Goal: Task Accomplishment & Management: Use online tool/utility

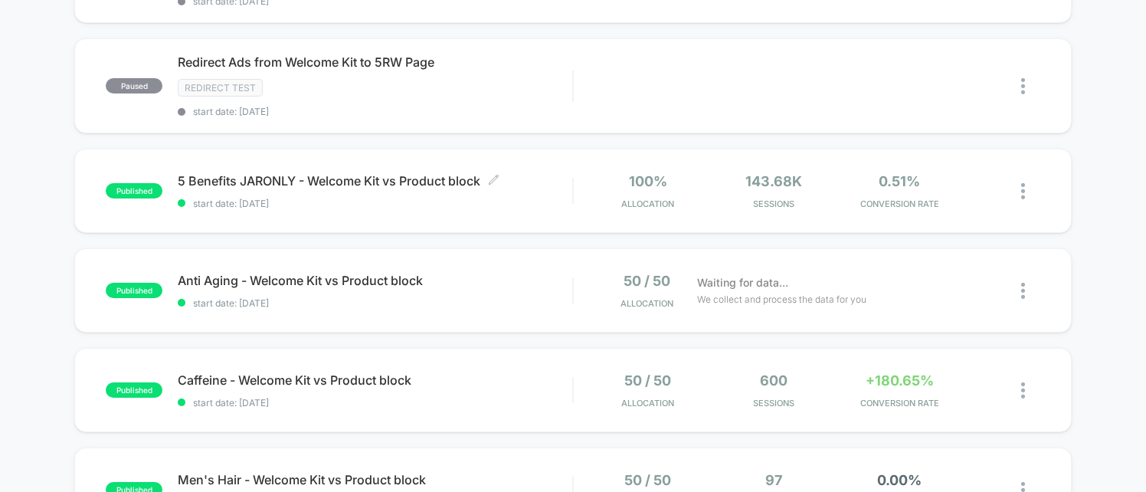
scroll to position [641, 0]
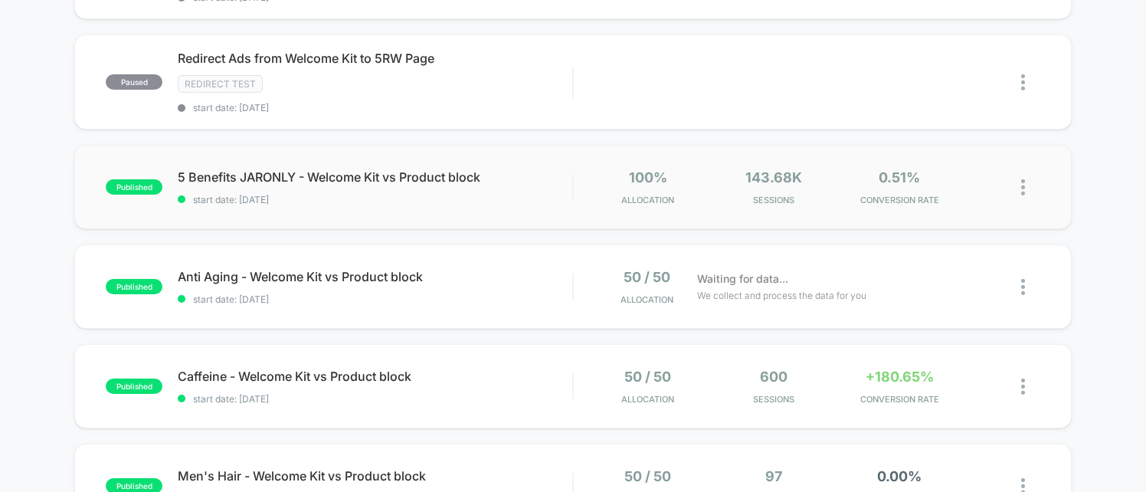
click at [369, 209] on div "published 5 Benefits JARONLY - Welcome Kit vs Product block start date: [DATE] …" at bounding box center [572, 187] width 997 height 84
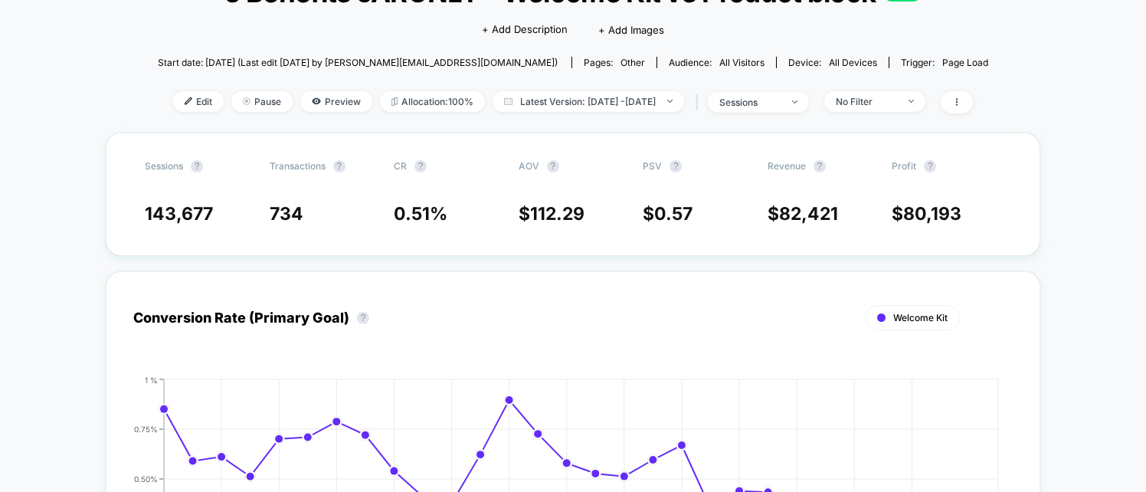
scroll to position [122, 0]
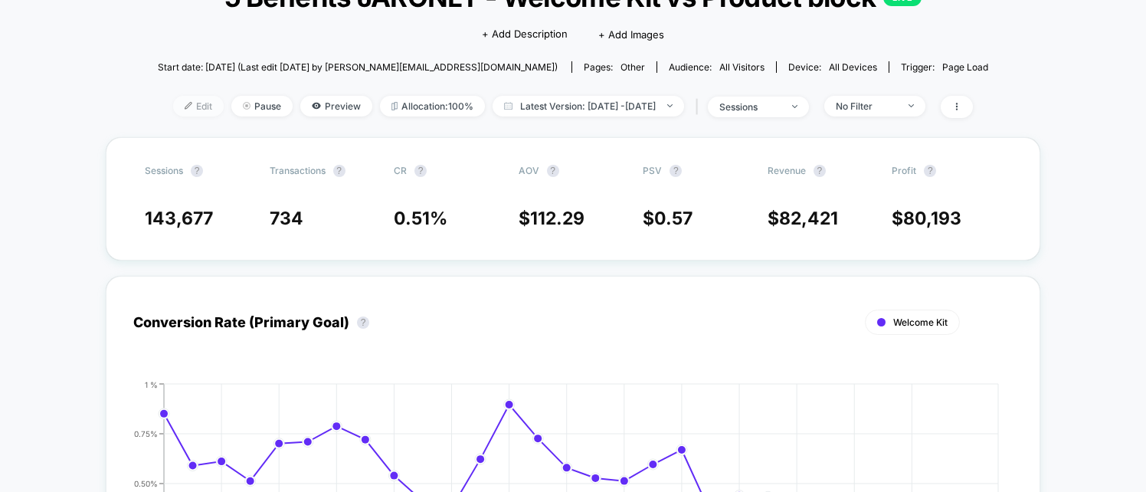
click at [185, 103] on img at bounding box center [189, 106] width 8 height 8
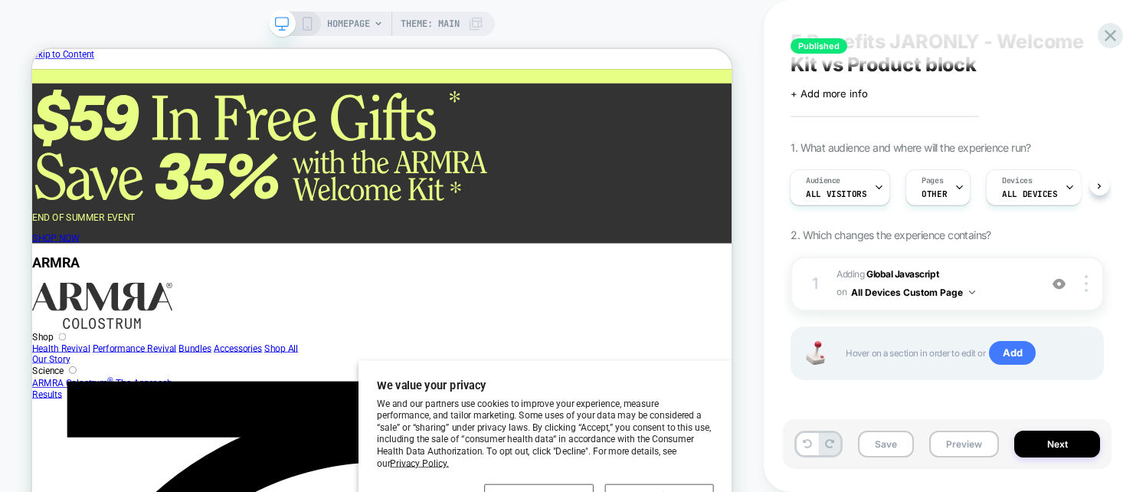
scroll to position [34, 0]
click at [902, 287] on button "All Devices Custom Page" at bounding box center [913, 290] width 124 height 19
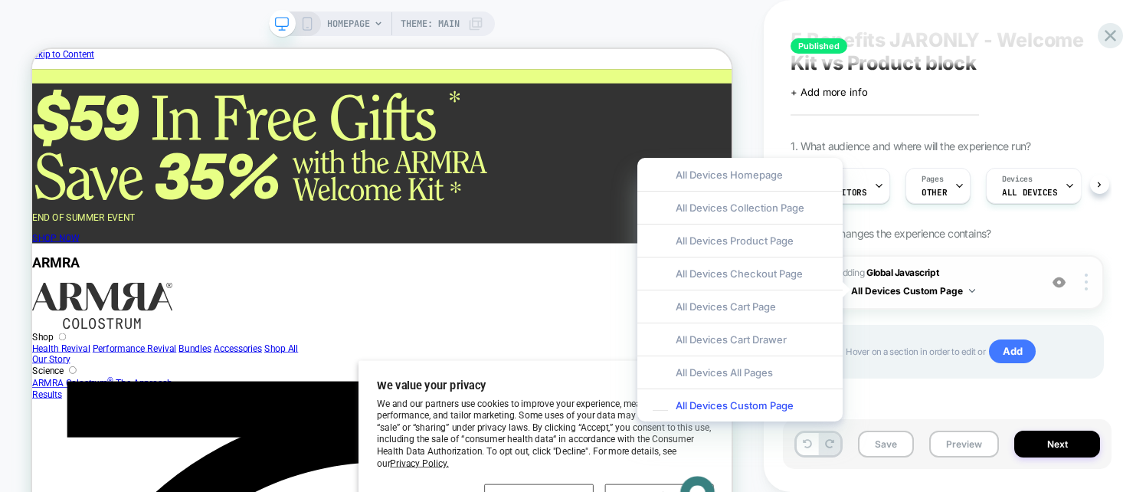
scroll to position [0, 0]
click at [999, 276] on span "Adding Global Javascript on All Devices Custom Page" at bounding box center [934, 282] width 195 height 36
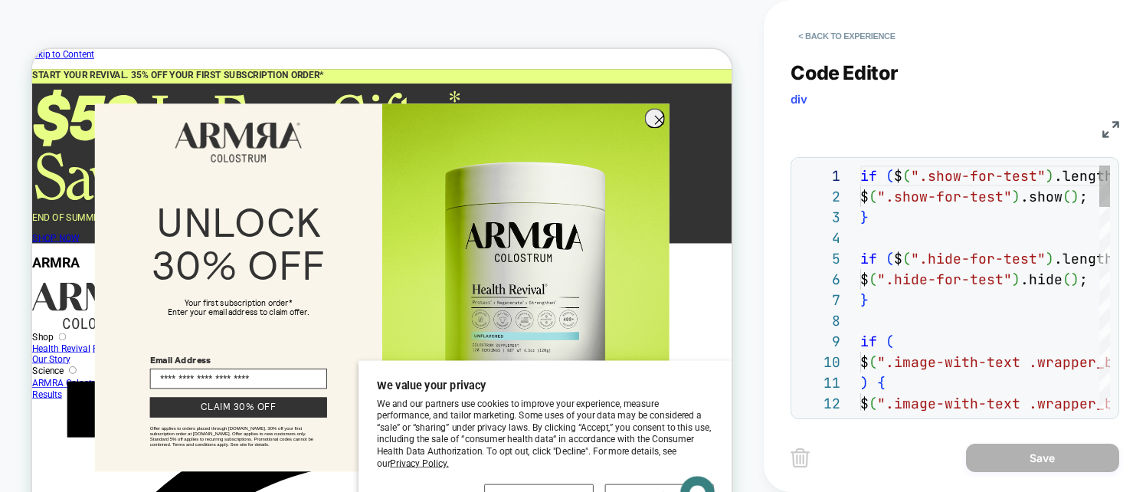
scroll to position [207, 0]
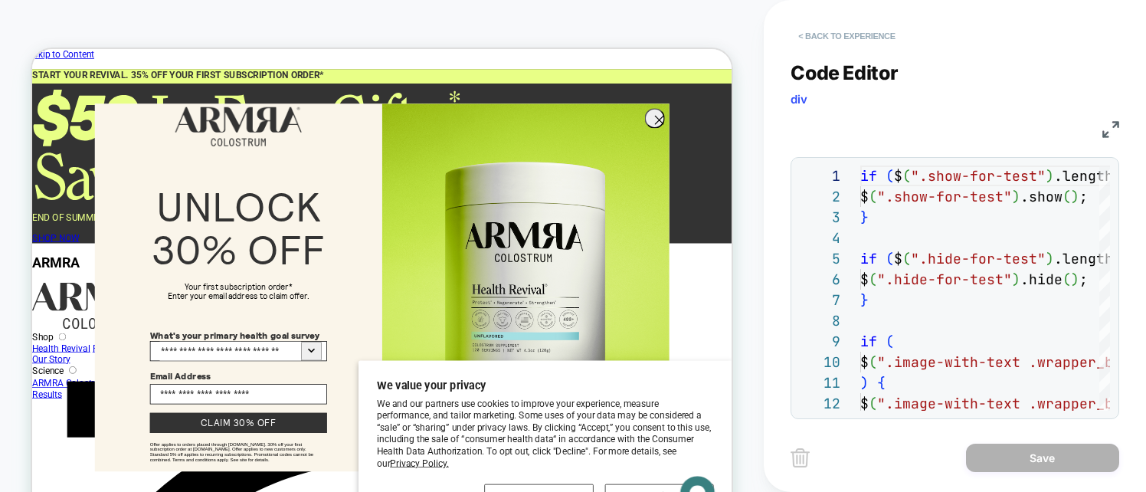
click at [807, 34] on button "< Back to experience" at bounding box center [847, 36] width 112 height 25
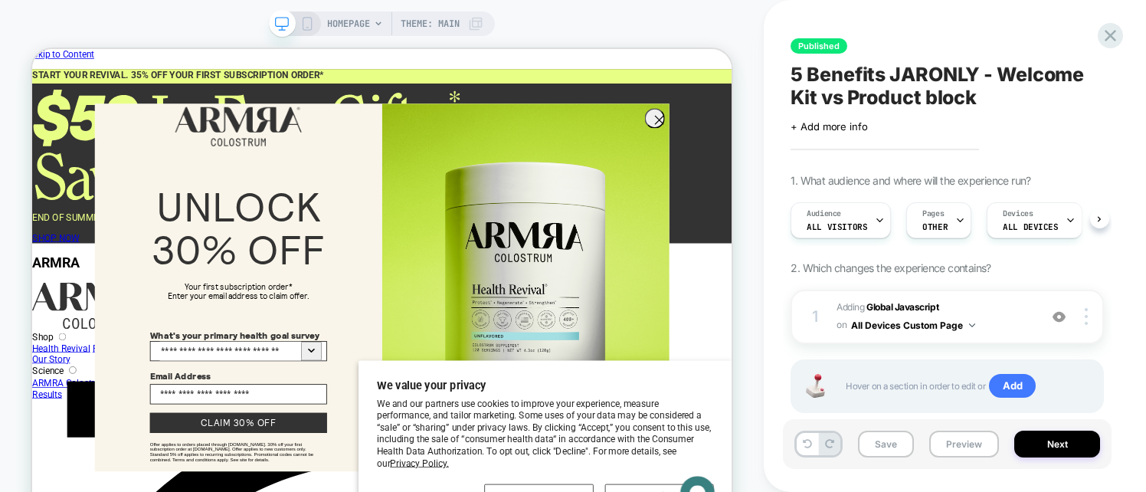
scroll to position [0, 1]
click at [866, 146] on icon "Close dialog" at bounding box center [868, 144] width 11 height 11
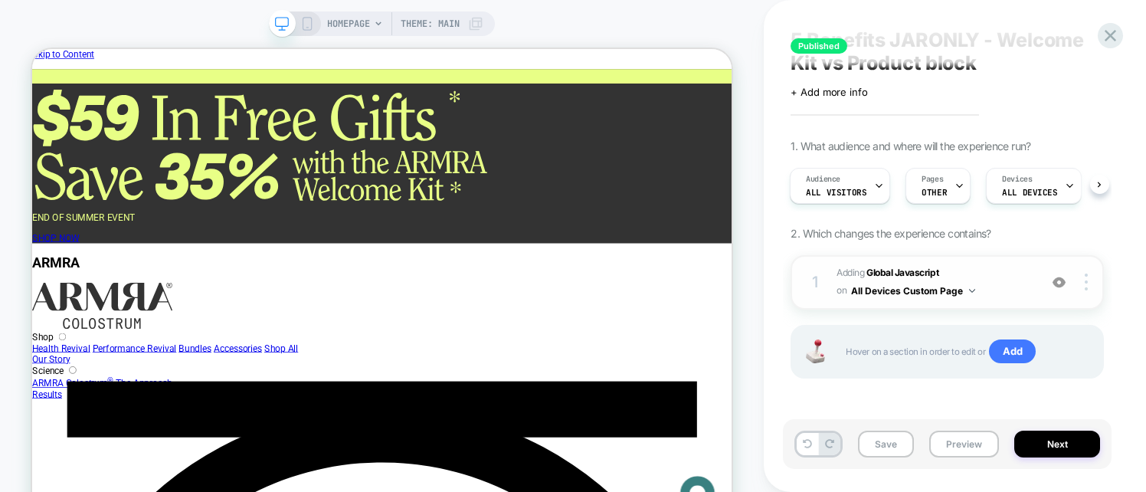
scroll to position [0, 0]
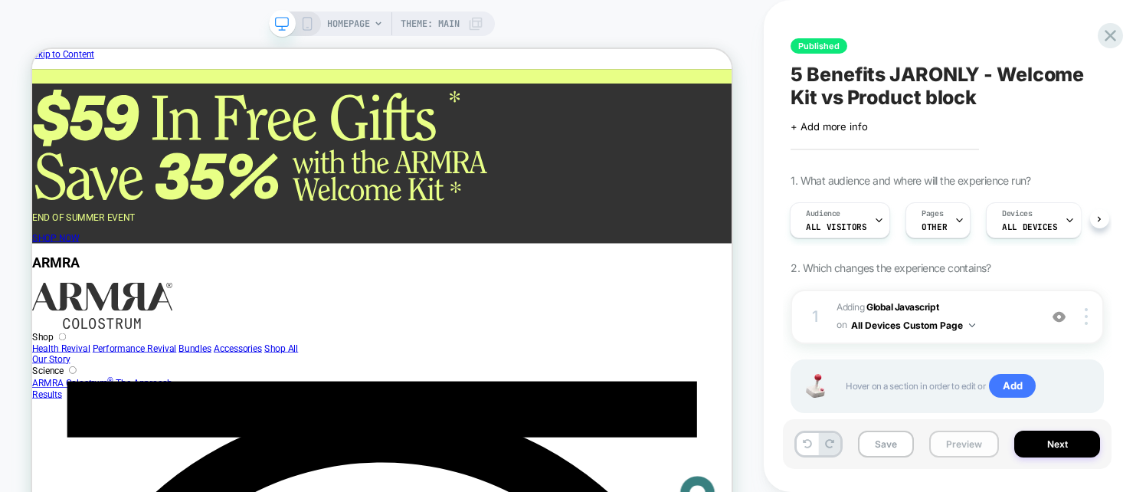
click at [961, 448] on button "Preview" at bounding box center [964, 444] width 70 height 27
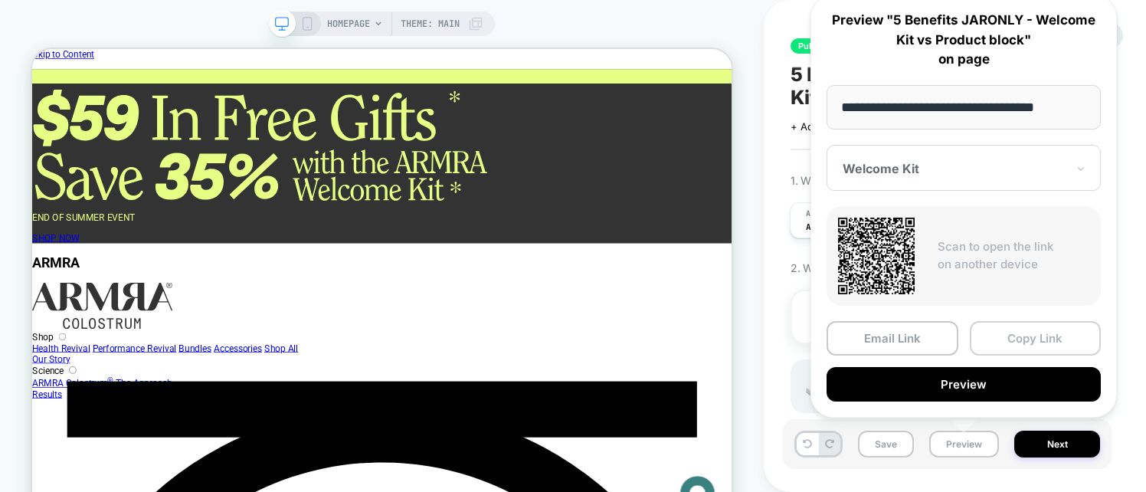
click at [1022, 336] on button "Copy Link" at bounding box center [1036, 338] width 132 height 34
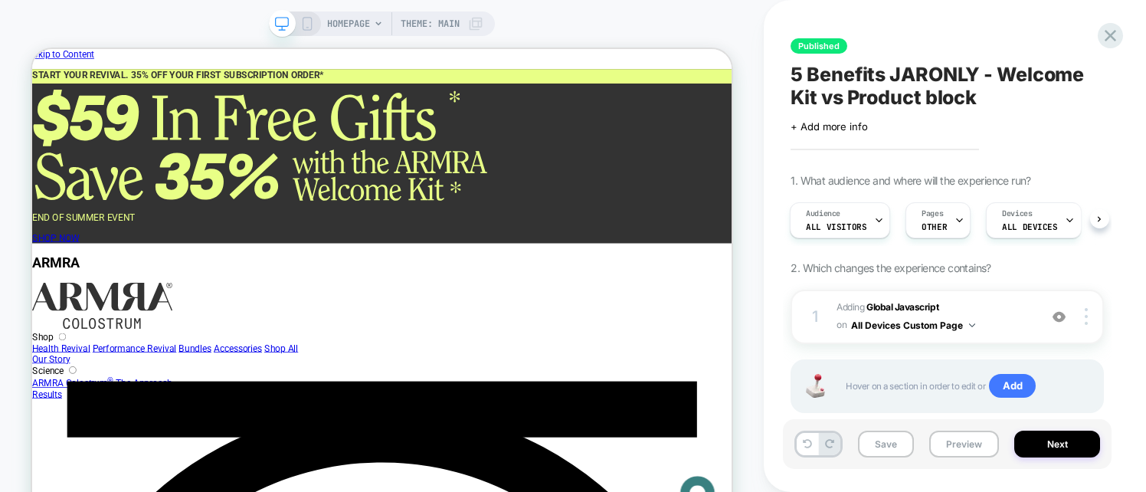
scroll to position [2, 0]
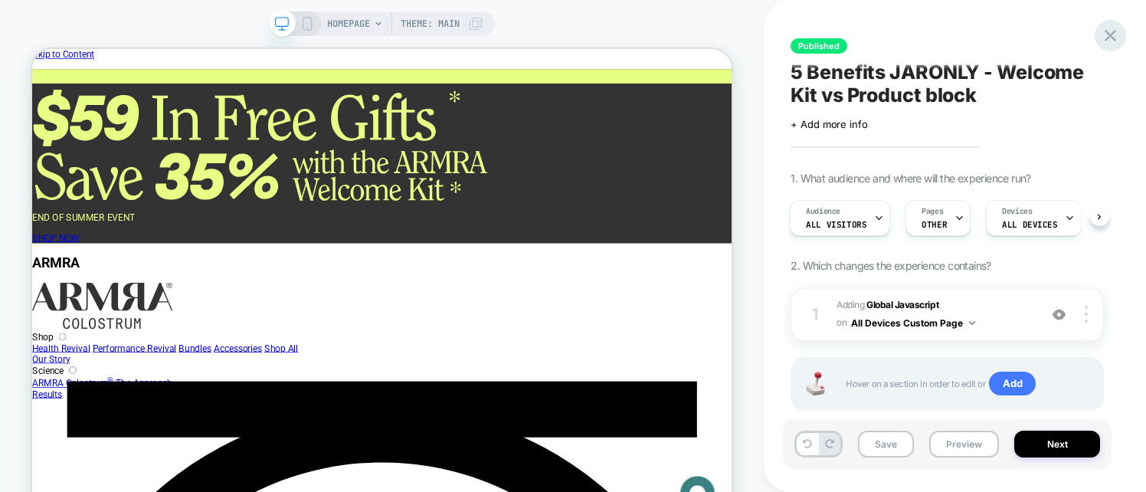
click at [1108, 41] on icon at bounding box center [1110, 35] width 21 height 21
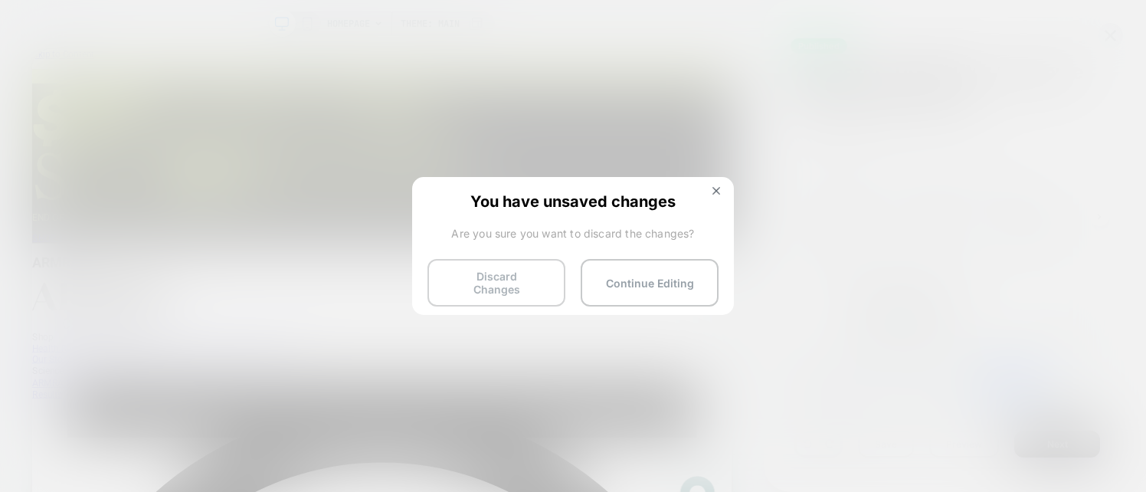
click at [490, 279] on button "Discard Changes" at bounding box center [496, 282] width 138 height 47
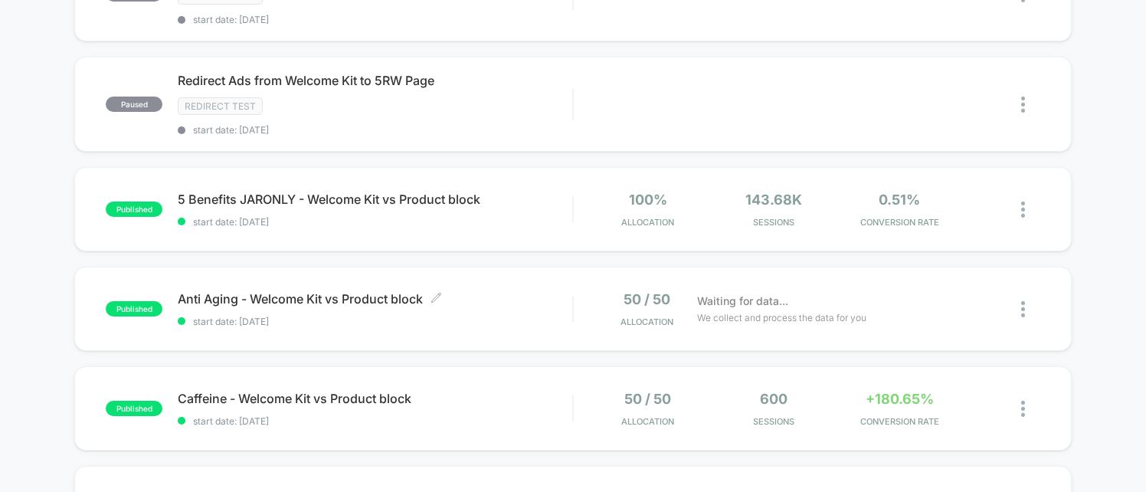
scroll to position [635, 0]
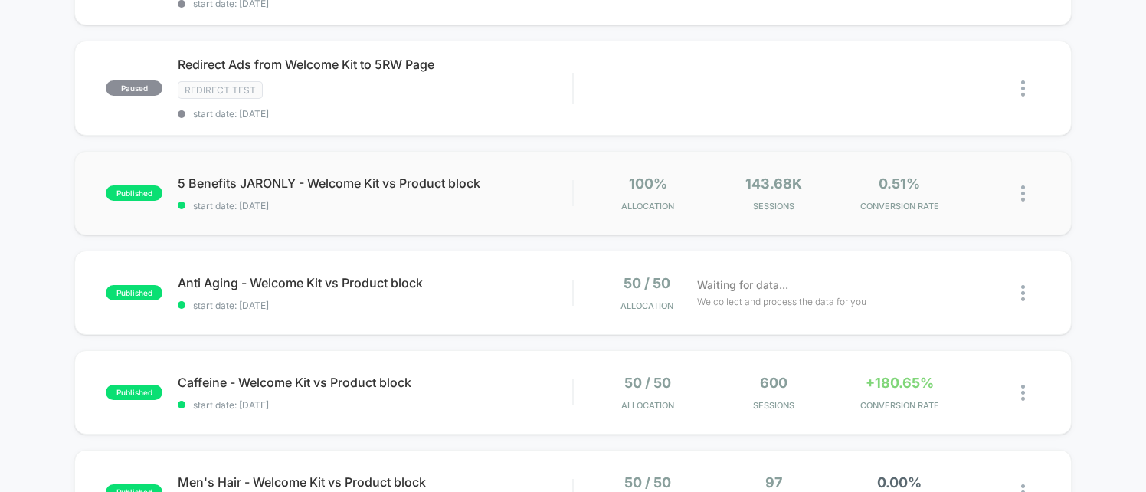
click at [552, 164] on div "published 5 Benefits JARONLY - Welcome Kit vs Product block start date: [DATE] …" at bounding box center [572, 193] width 997 height 84
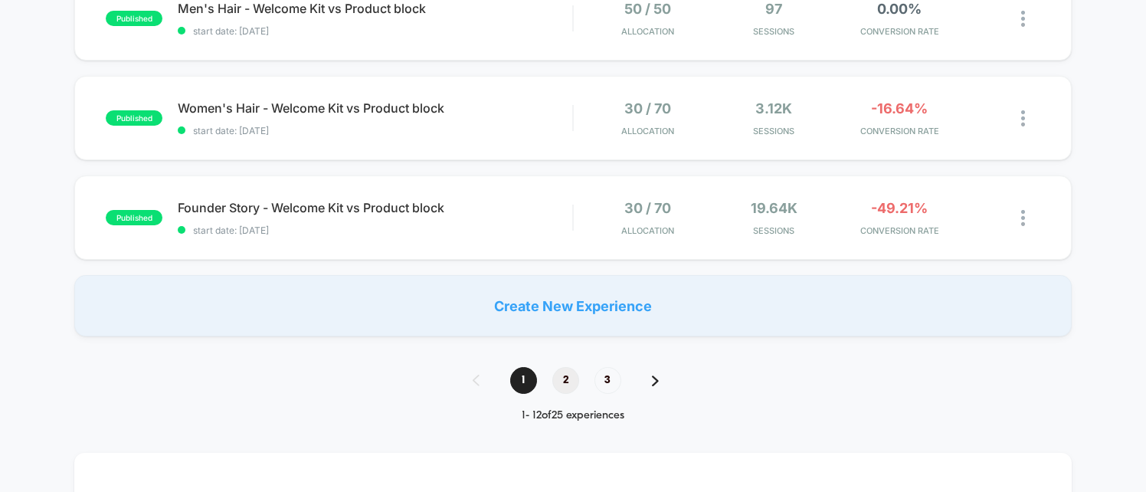
click at [566, 372] on span "2" at bounding box center [565, 380] width 27 height 27
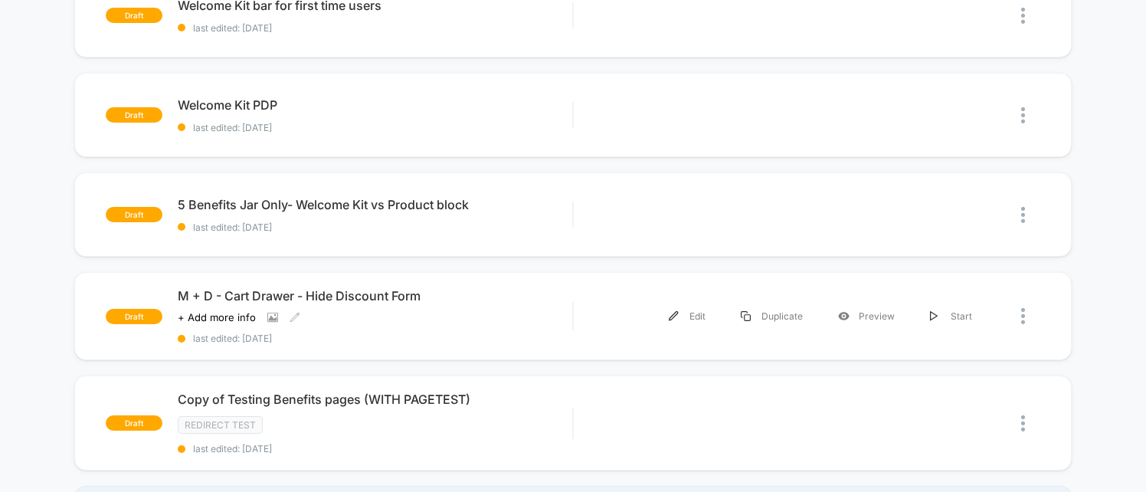
scroll to position [944, 0]
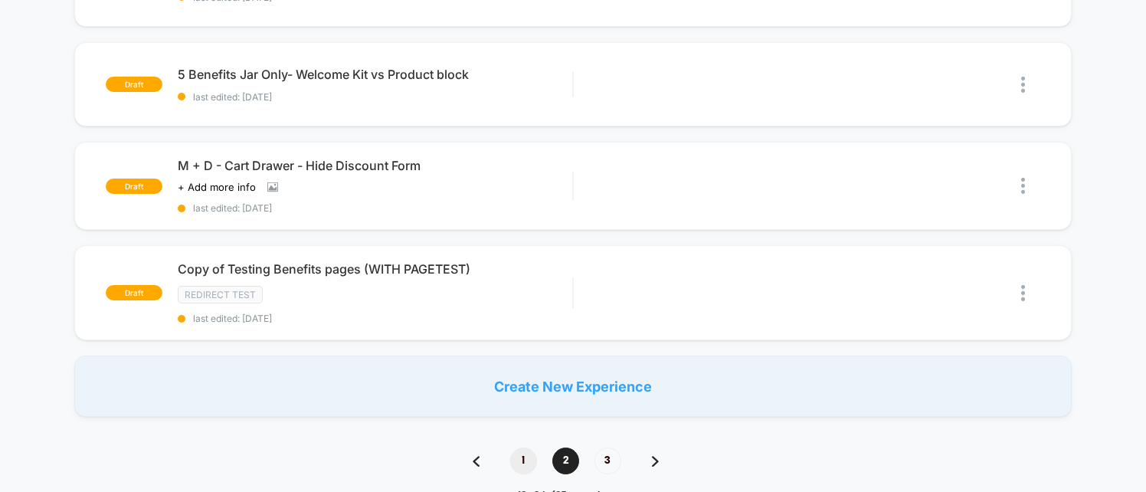
click at [522, 447] on span "1" at bounding box center [523, 460] width 27 height 27
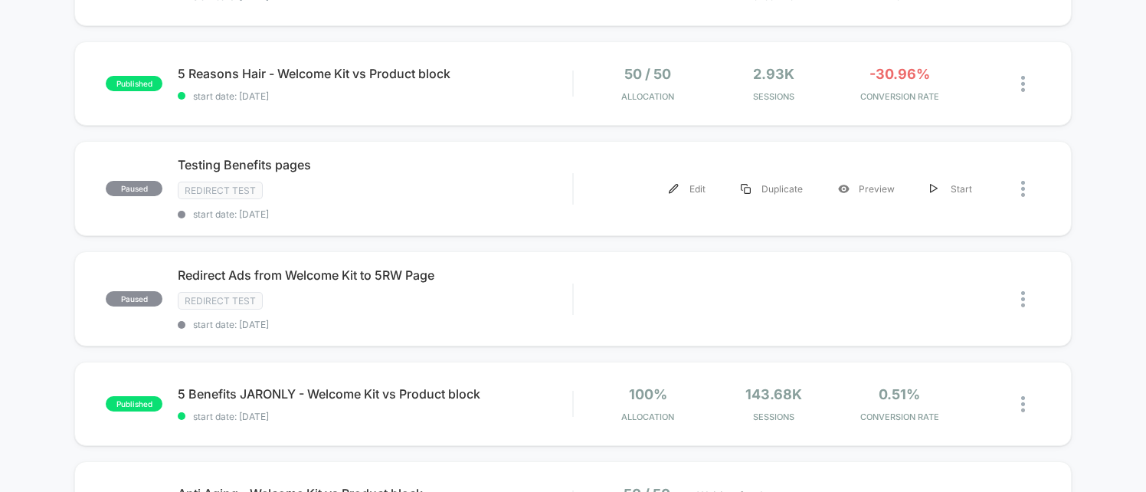
scroll to position [435, 0]
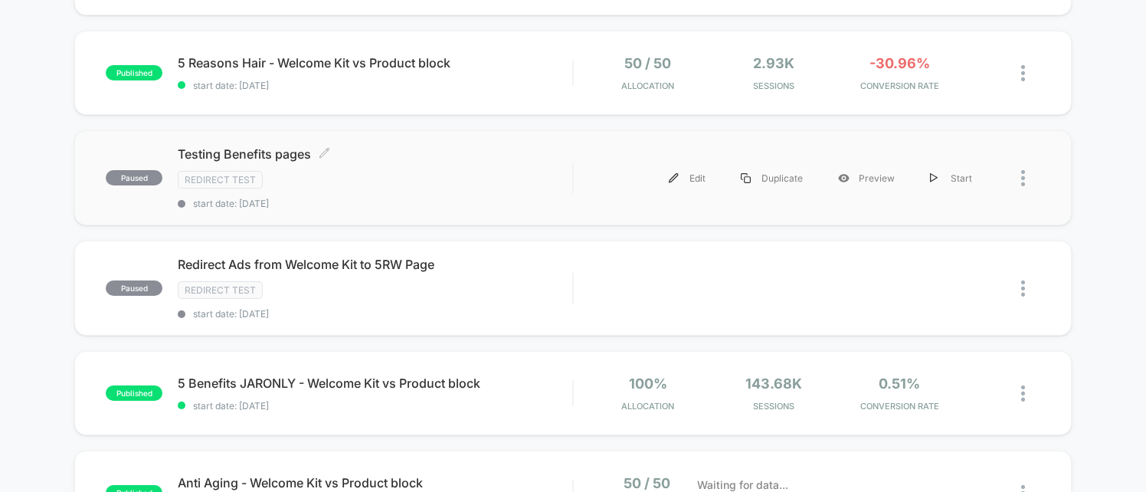
click at [448, 160] on span "Testing Benefits pages Click to edit experience details" at bounding box center [375, 153] width 395 height 15
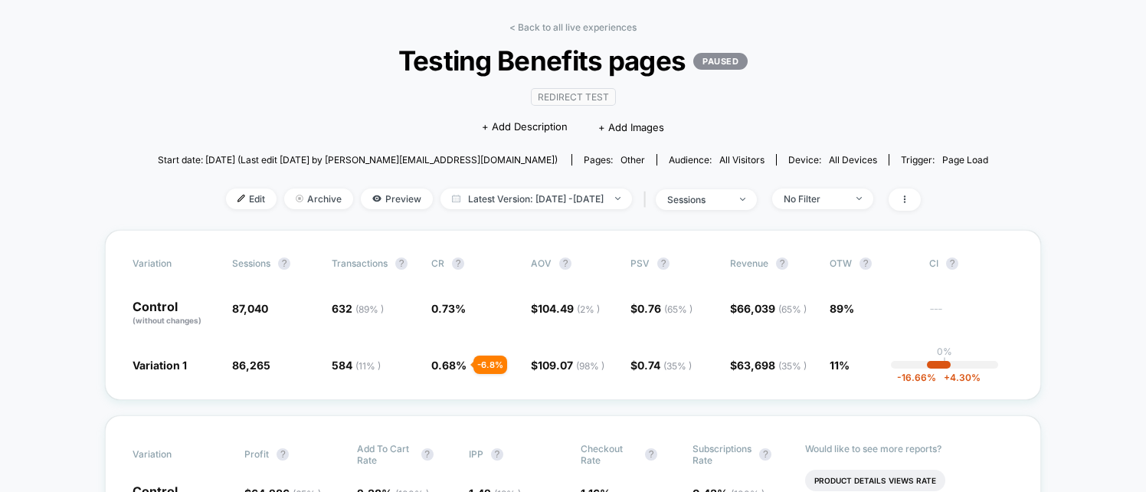
scroll to position [57, 0]
click at [226, 202] on span "Edit" at bounding box center [251, 199] width 51 height 21
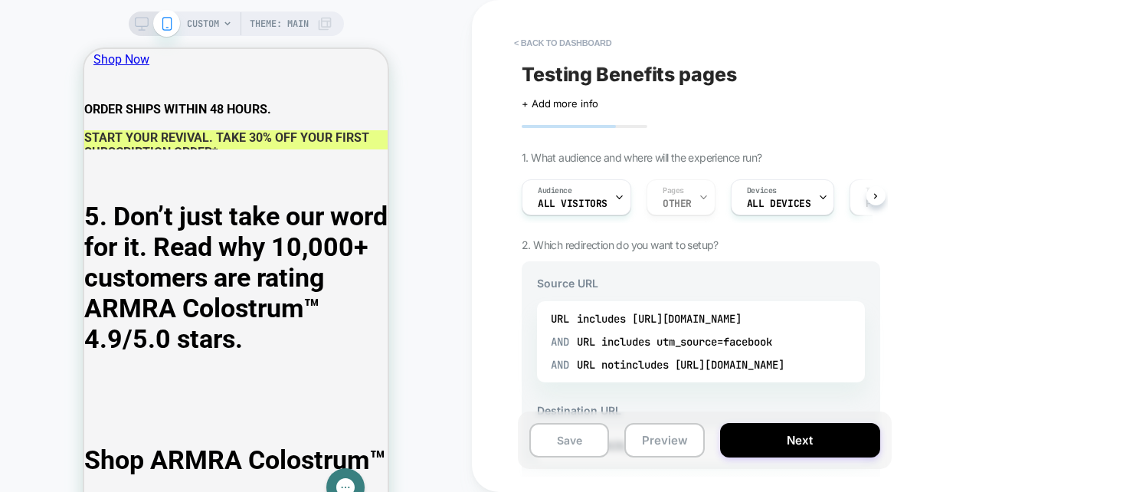
scroll to position [2725, 0]
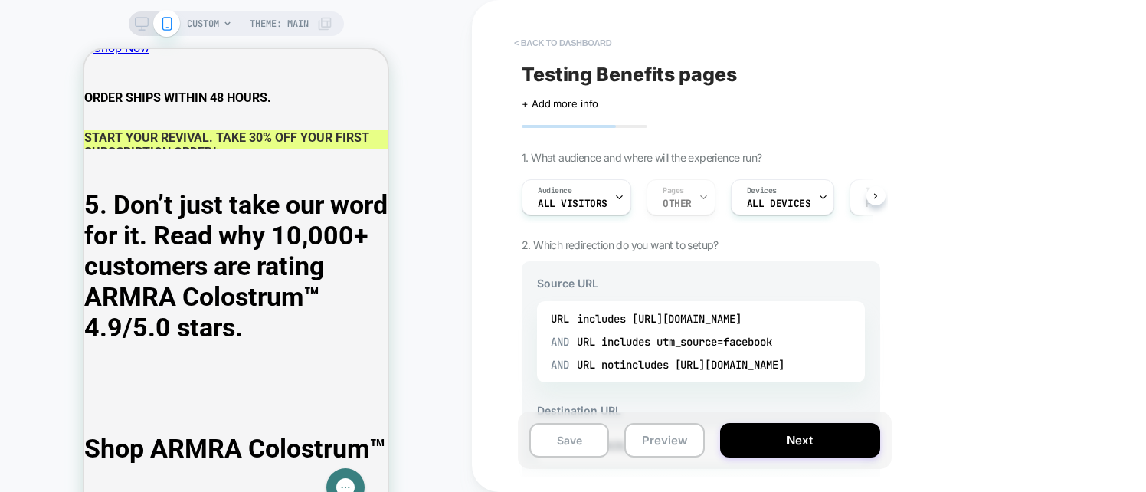
click at [566, 41] on button "< back to dashboard" at bounding box center [562, 43] width 113 height 25
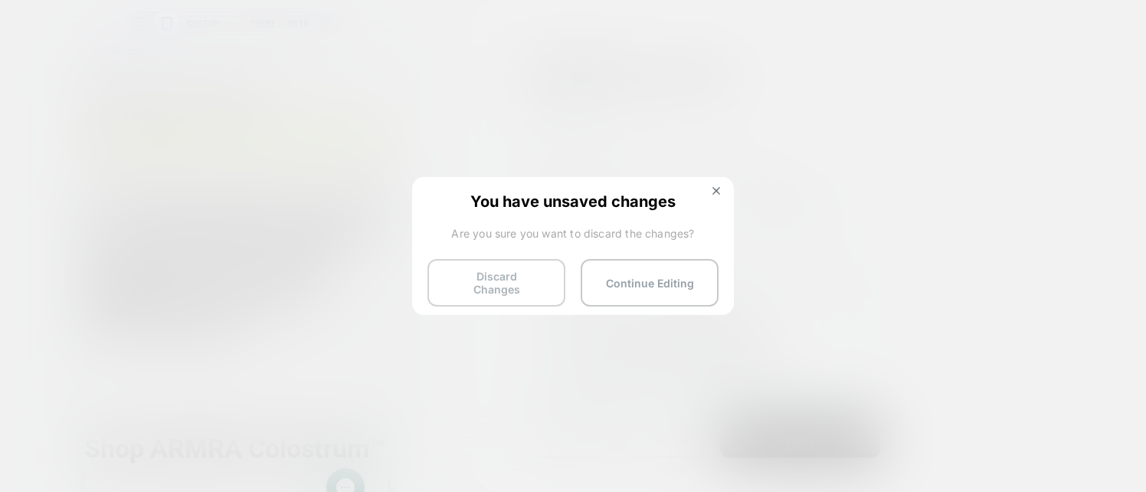
click at [515, 283] on button "Discard Changes" at bounding box center [496, 282] width 138 height 47
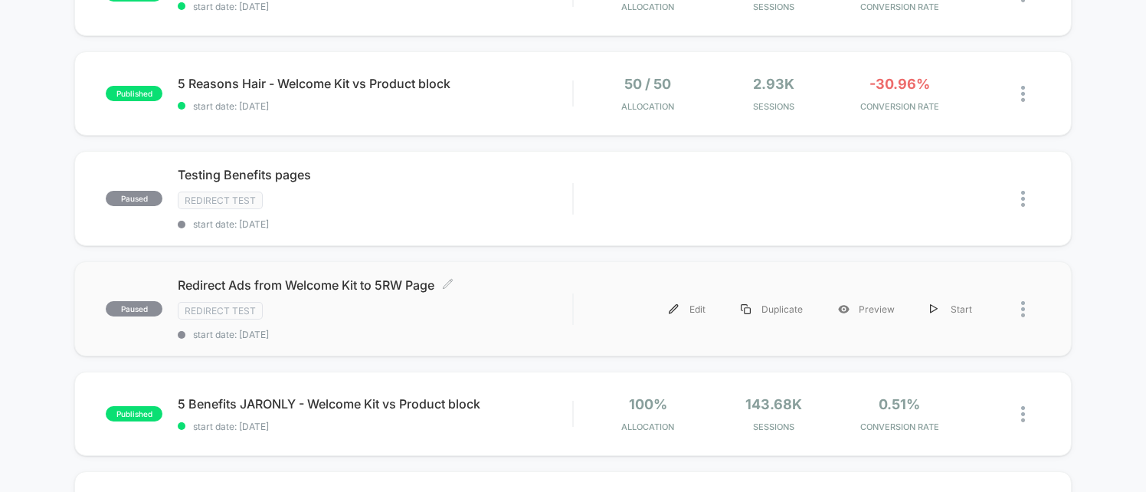
scroll to position [418, 0]
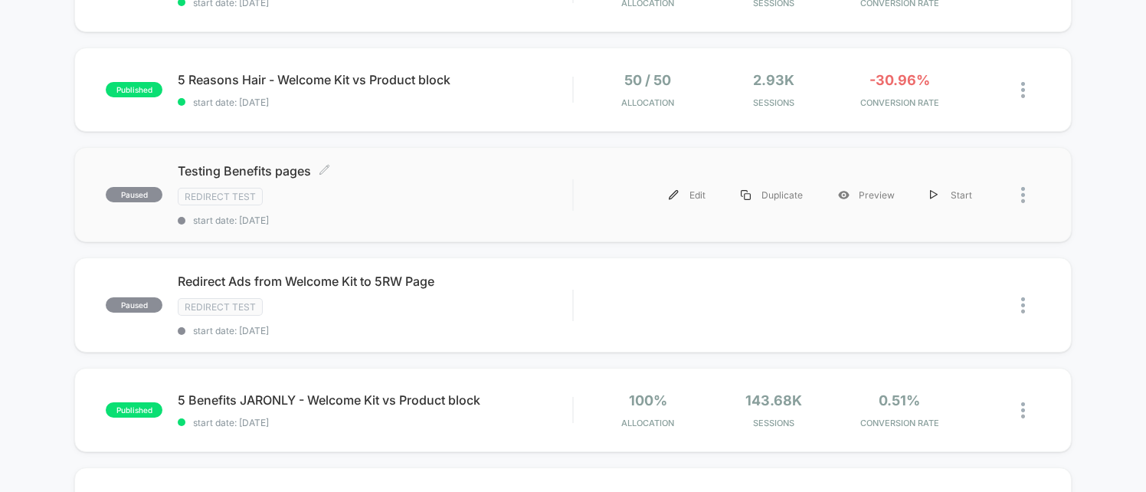
click at [438, 189] on div "Redirect Test" at bounding box center [375, 197] width 395 height 18
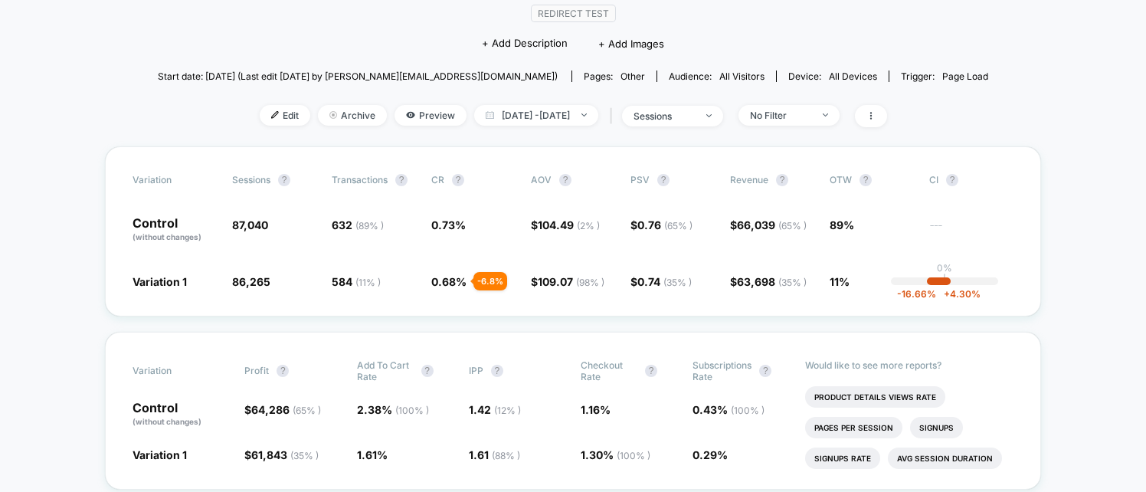
scroll to position [145, 0]
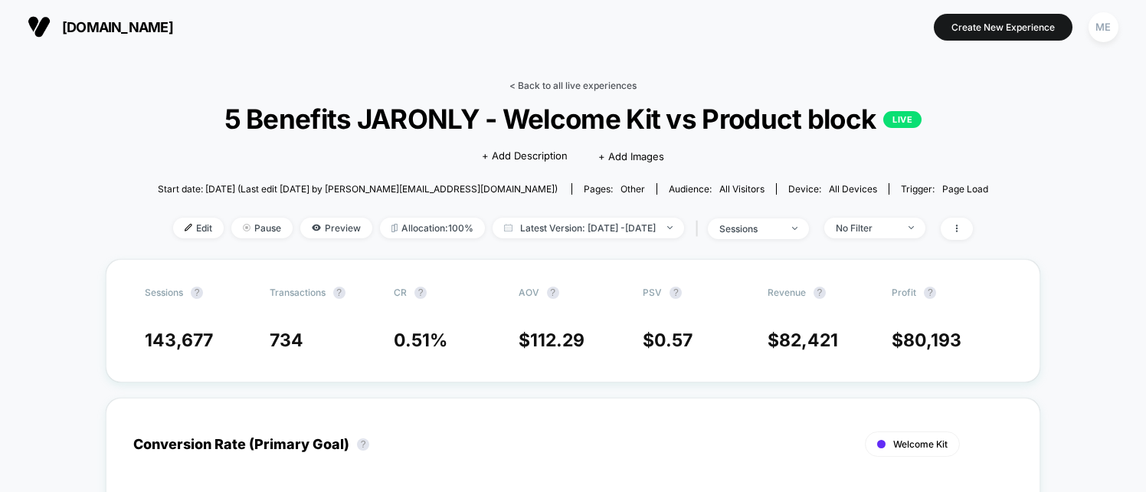
click at [527, 90] on link "< Back to all live experiences" at bounding box center [572, 85] width 127 height 11
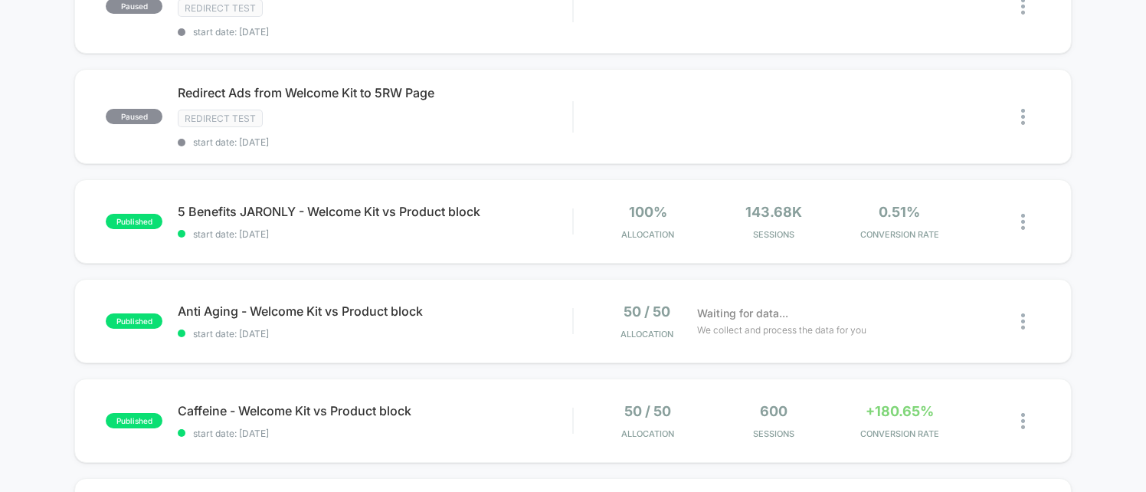
scroll to position [609, 0]
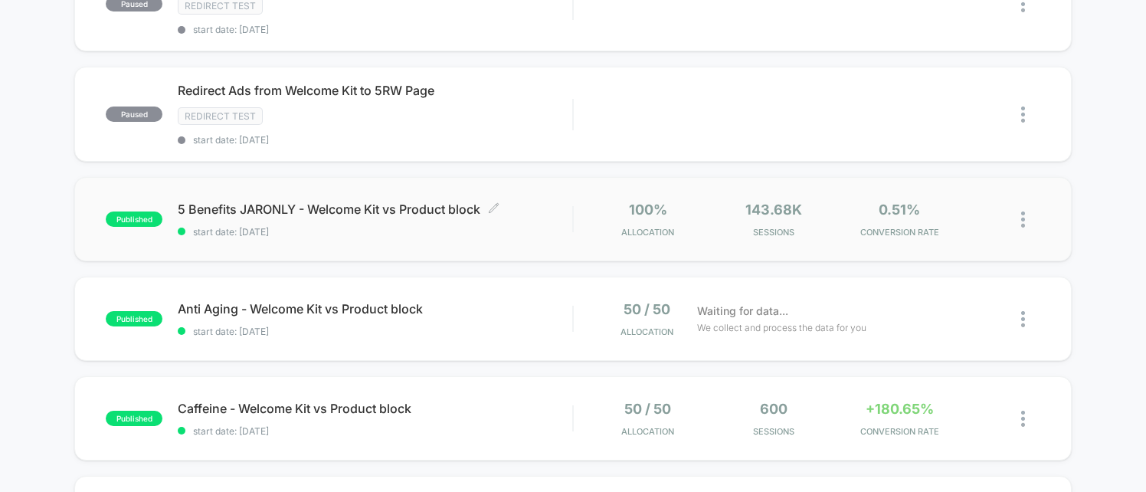
click at [538, 231] on span "start date: [DATE]" at bounding box center [375, 231] width 395 height 11
